Goal: Find specific page/section: Find specific page/section

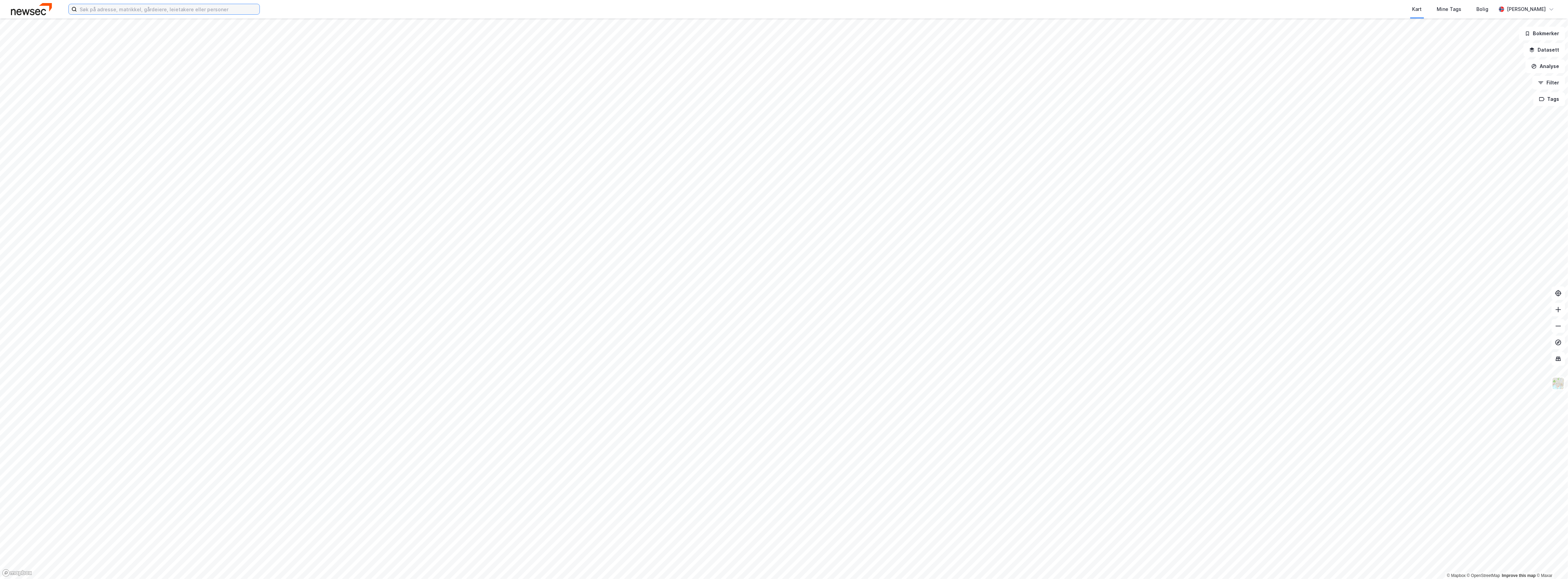
click at [191, 12] on input at bounding box center [168, 9] width 183 height 10
paste input "Aspekanten 1, 9517 Alta"
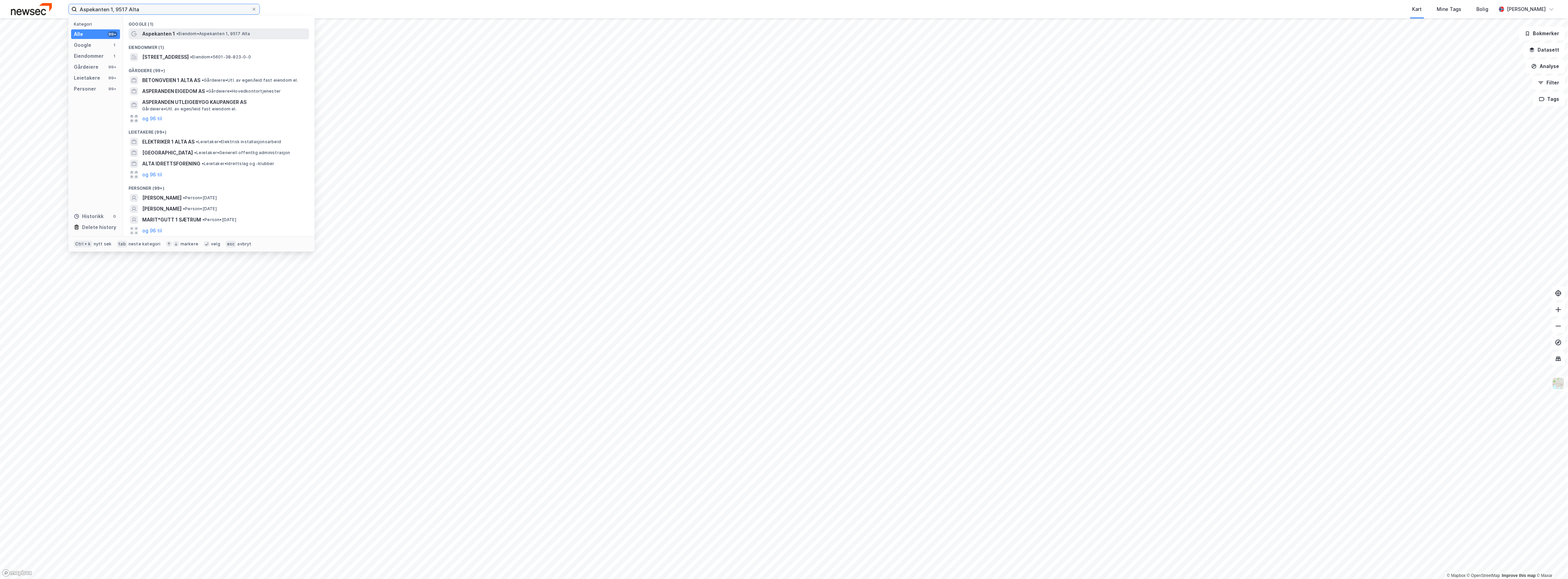
type input "Aspekanten 1, 9517 Alta"
click at [167, 38] on span "Aspekanten 1" at bounding box center [159, 33] width 33 height 8
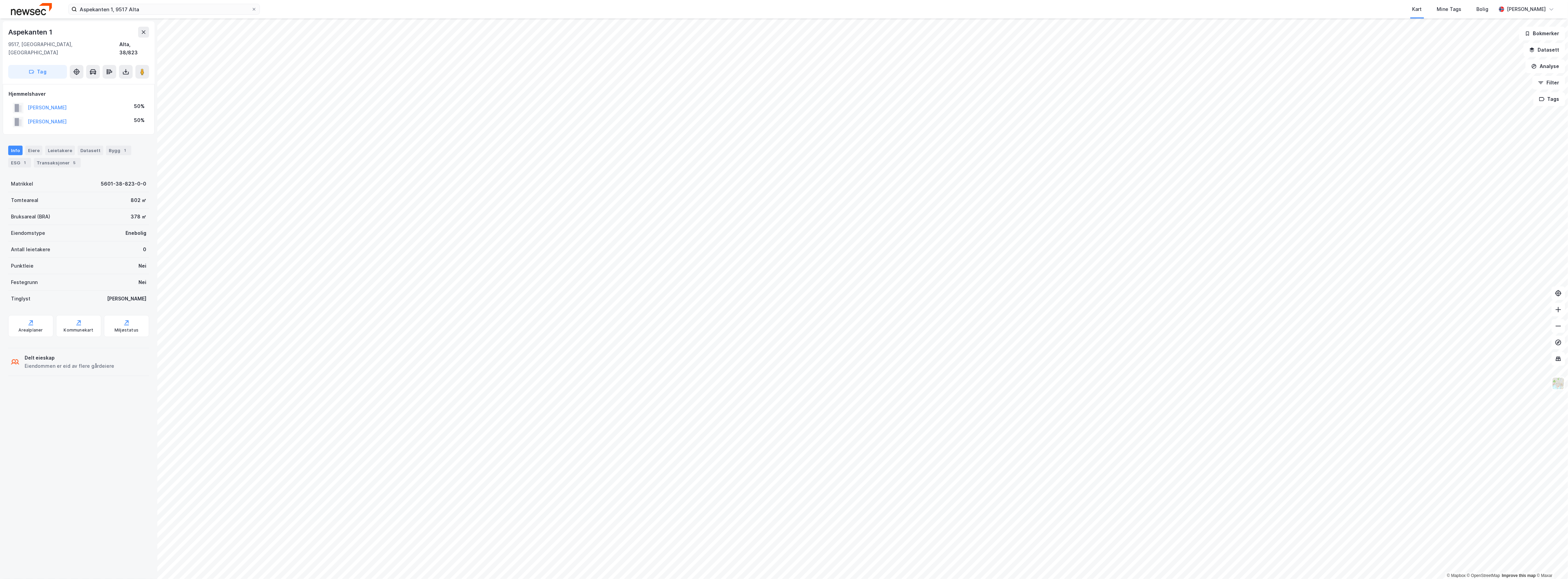
drag, startPoint x: 88, startPoint y: 101, endPoint x: 26, endPoint y: 99, distance: 62.0
click at [26, 101] on div "STRIFELDT STEVEN 50%" at bounding box center [79, 108] width 140 height 14
copy button "STRIFELDT STEVEN"
